Goal: Navigation & Orientation: Go to known website

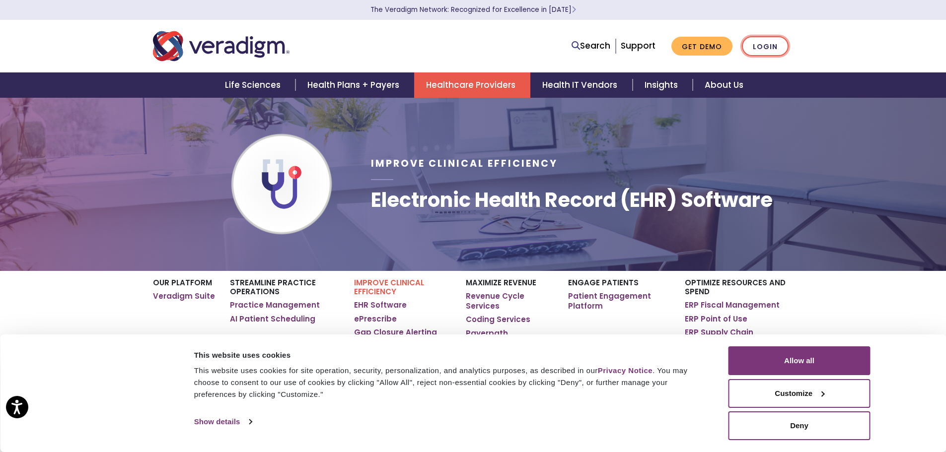
click at [769, 48] on link "Login" at bounding box center [765, 46] width 47 height 20
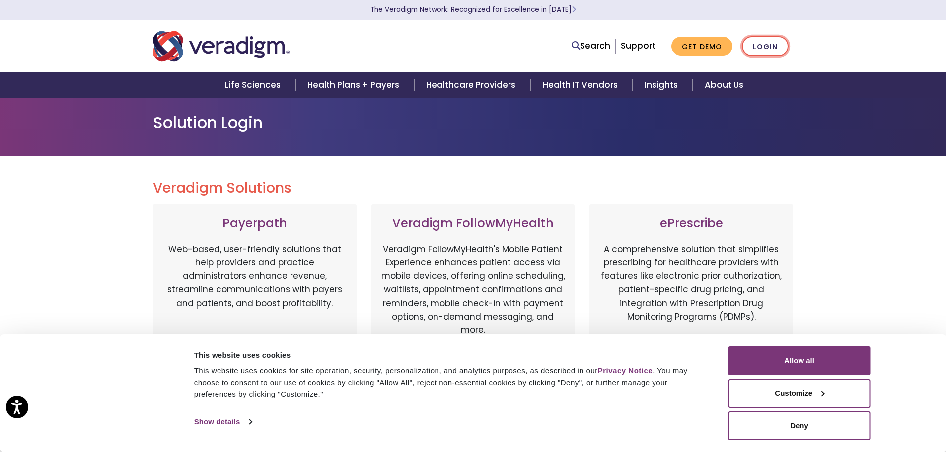
click at [772, 48] on link "Login" at bounding box center [765, 46] width 47 height 20
